Goal: Complete application form

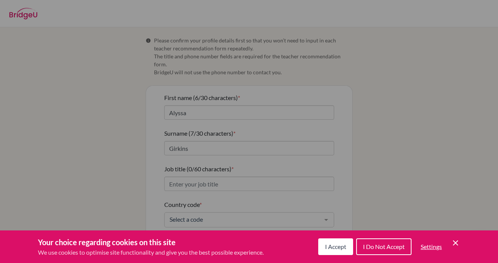
click at [455, 243] on icon "Save and close" at bounding box center [455, 243] width 5 height 5
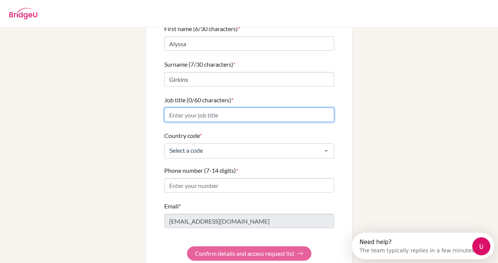
click at [242, 108] on input "Job title (0/60 characters) *" at bounding box center [249, 115] width 170 height 14
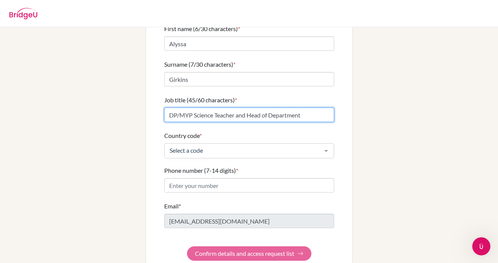
type input "DP/MYP Science Teacher and Head of Department"
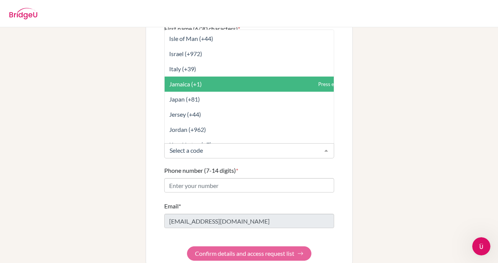
scroll to position [1566, 0]
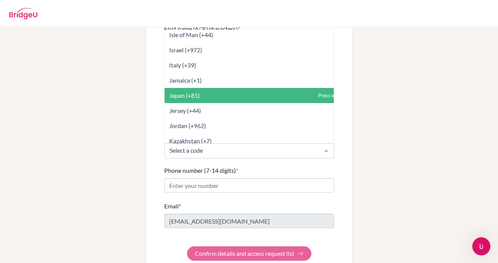
click at [285, 94] on span "Japan (+81)" at bounding box center [266, 95] width 203 height 15
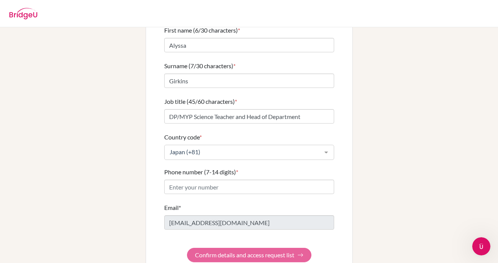
scroll to position [76, 0]
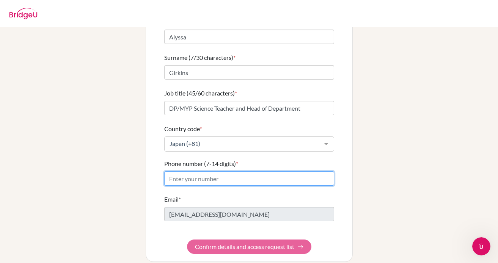
click at [285, 175] on input "Phone number (7-14 digits) *" at bounding box center [249, 178] width 170 height 14
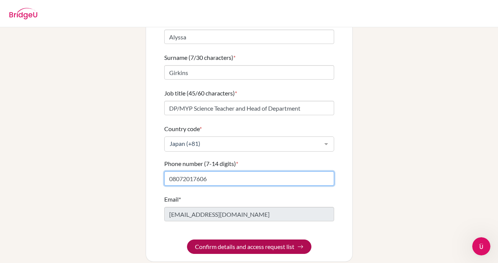
type input "08072017606"
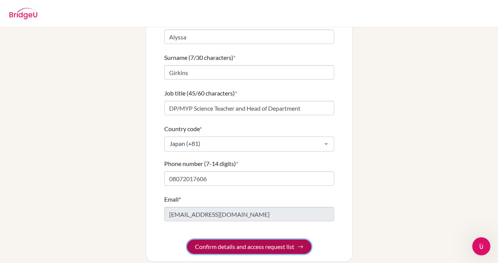
click at [288, 240] on button "Confirm details and access request list" at bounding box center [249, 247] width 124 height 14
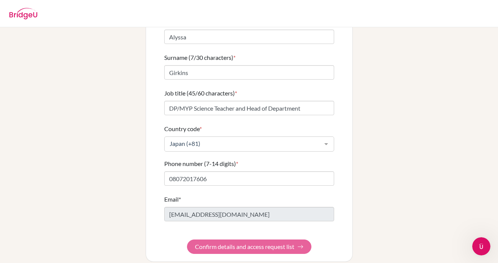
scroll to position [0, 0]
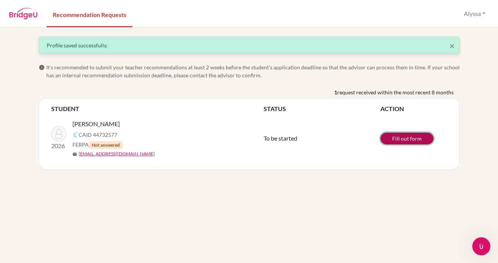
click at [404, 142] on link "Fill out form" at bounding box center [407, 139] width 53 height 12
